Goal: Task Accomplishment & Management: Use online tool/utility

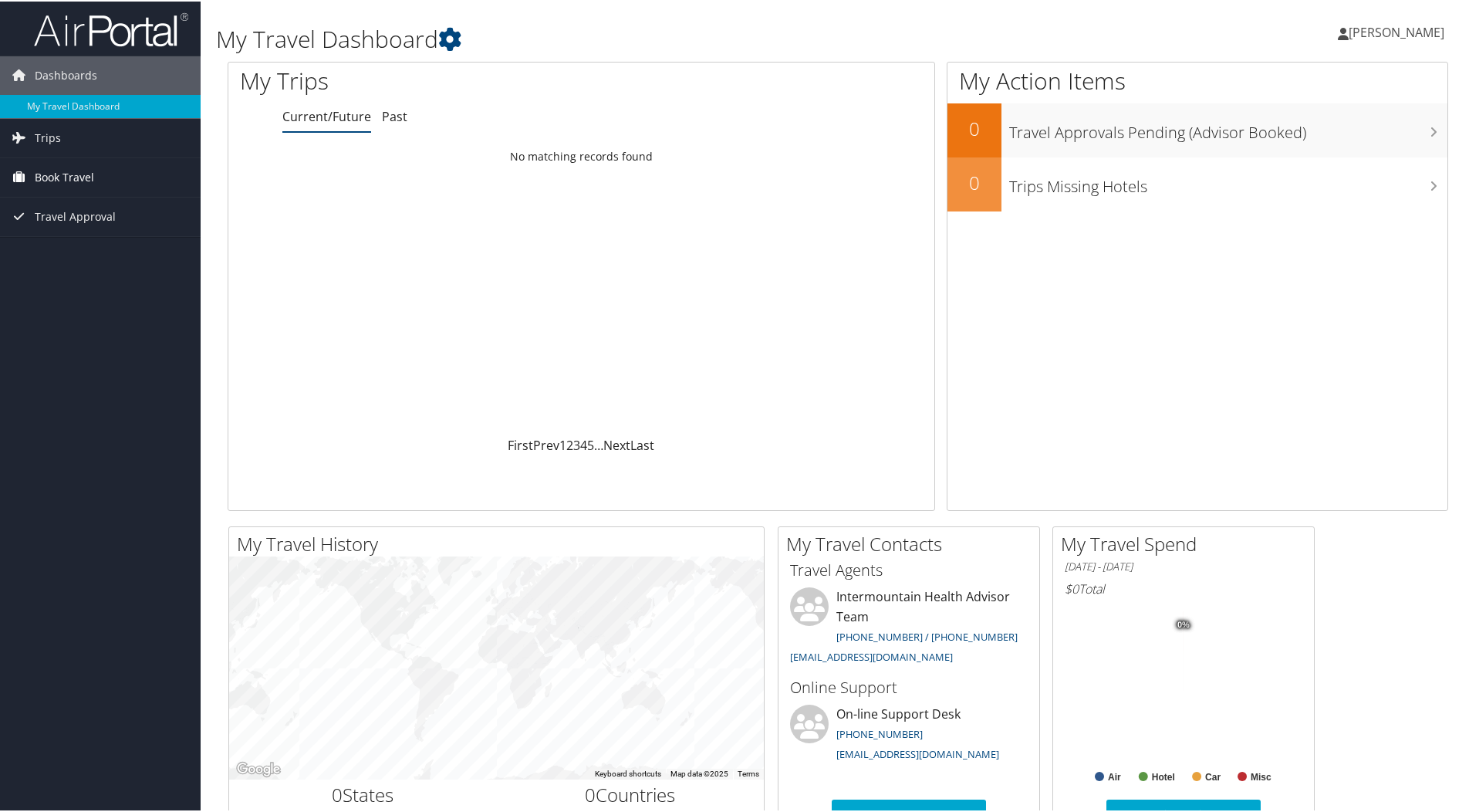
click at [90, 175] on span "Book Travel" at bounding box center [65, 176] width 59 height 38
click at [82, 256] on link "Book/Manage Online Trips" at bounding box center [100, 253] width 201 height 24
